Goal: Find specific page/section: Find specific page/section

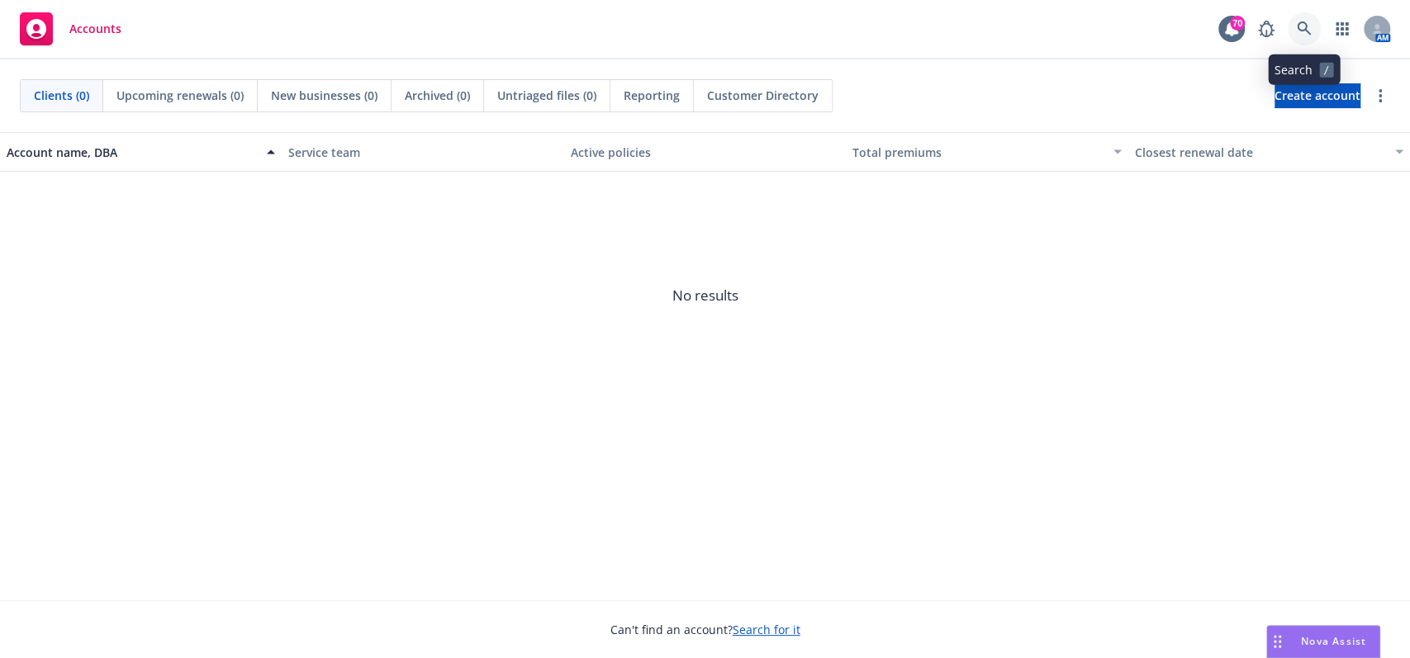
click at [1302, 23] on icon at bounding box center [1304, 28] width 15 height 15
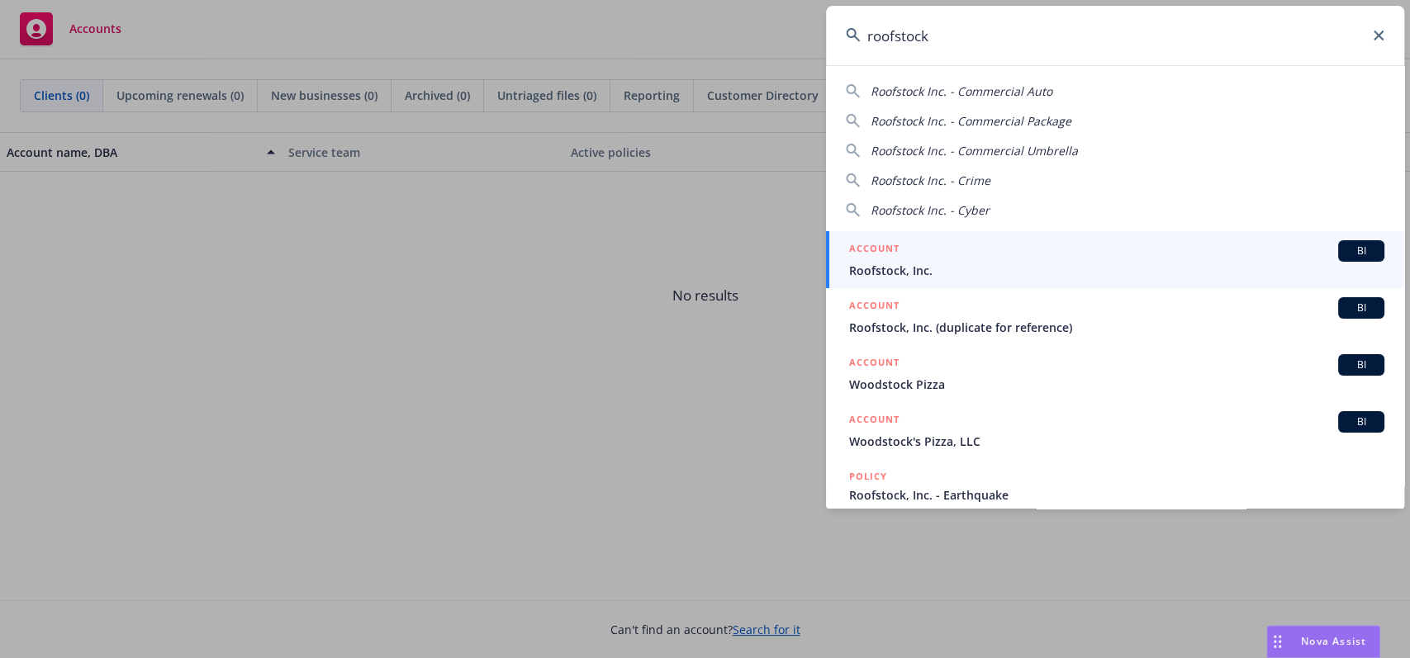
type input "roofstock"
click at [932, 267] on span "Roofstock, Inc." at bounding box center [1116, 270] width 535 height 17
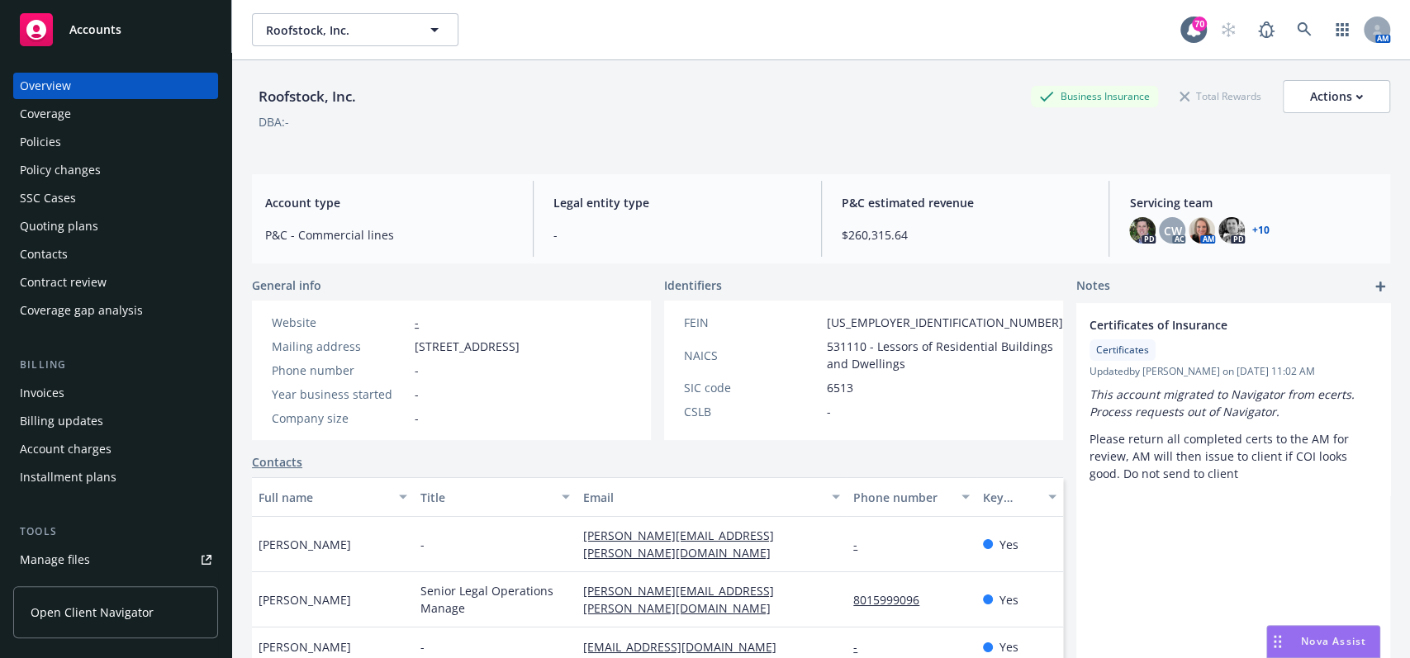
click at [46, 133] on div "Policies" at bounding box center [40, 142] width 41 height 26
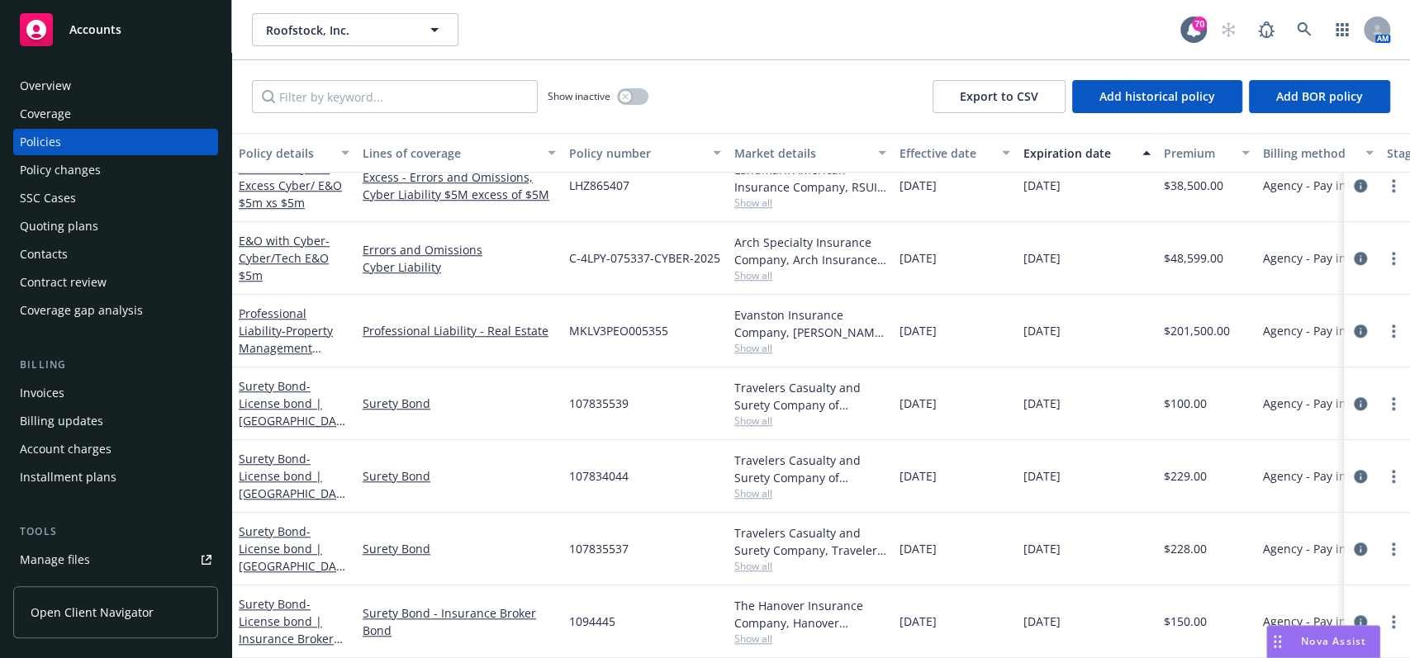
scroll to position [904, 0]
